Goal: Information Seeking & Learning: Learn about a topic

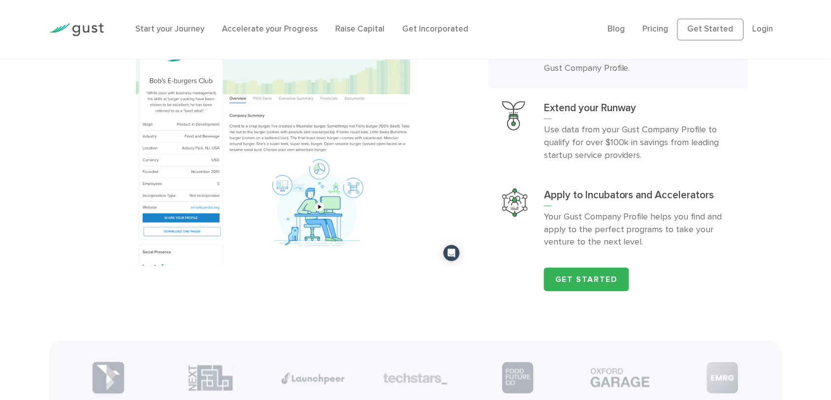
scroll to position [1041, 0]
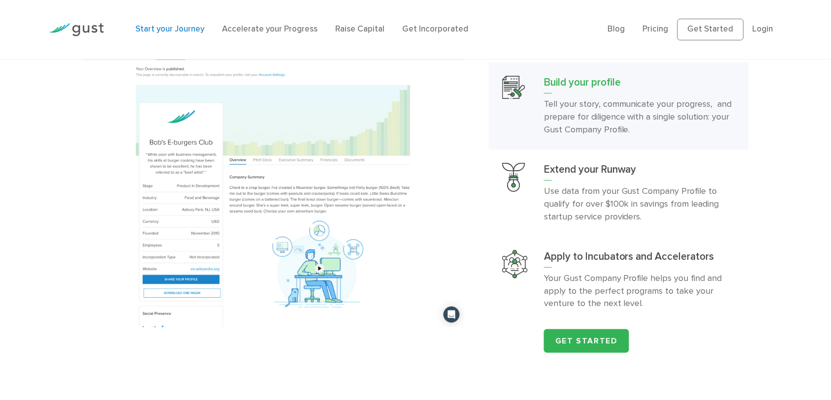
click at [186, 34] on link "Start your Journey" at bounding box center [169, 29] width 69 height 10
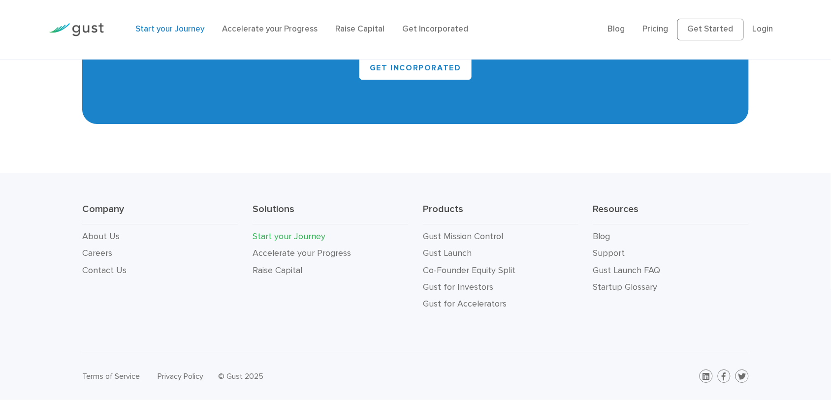
scroll to position [2169, 0]
click at [643, 36] on li "Pricing" at bounding box center [656, 29] width 26 height 13
click at [643, 34] on link "Pricing" at bounding box center [656, 29] width 26 height 10
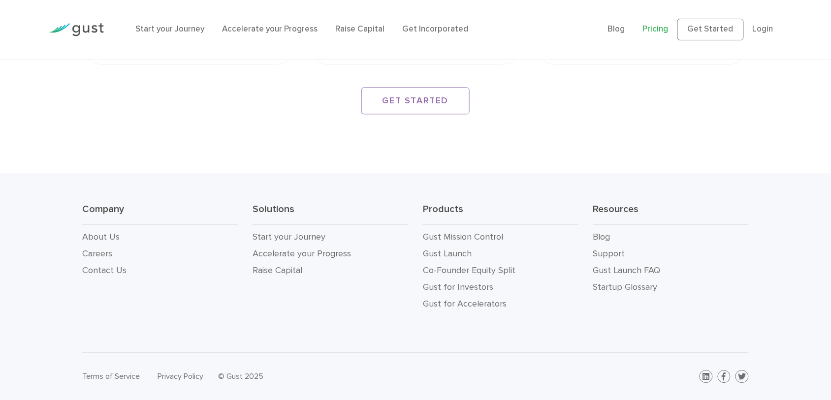
scroll to position [2071, 0]
